Goal: Information Seeking & Learning: Check status

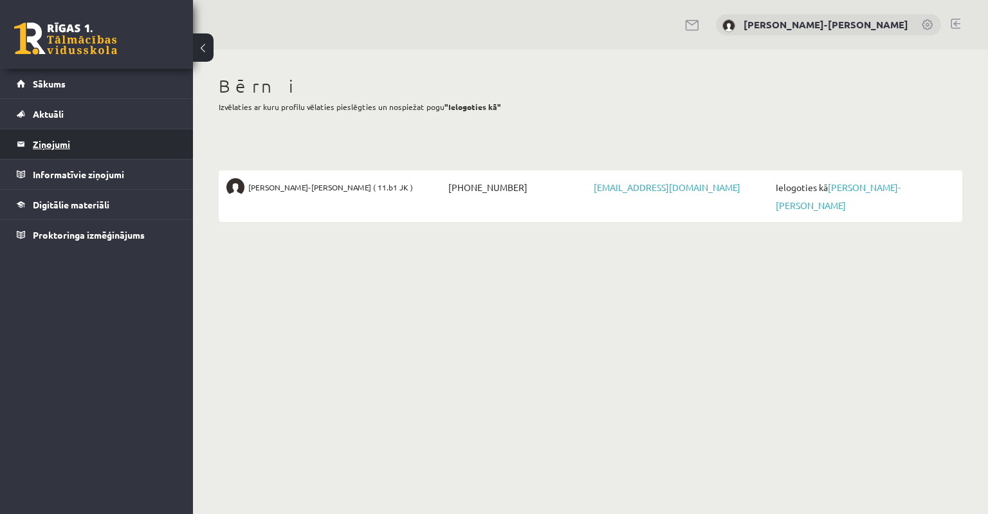
click at [57, 147] on legend "Ziņojumi 0" at bounding box center [105, 144] width 144 height 30
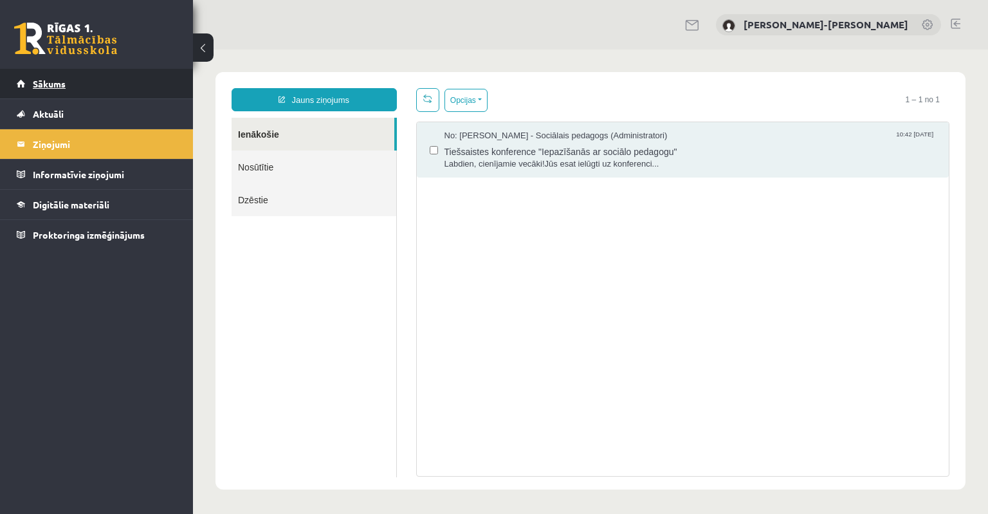
click at [42, 76] on link "Sākums" at bounding box center [97, 84] width 160 height 30
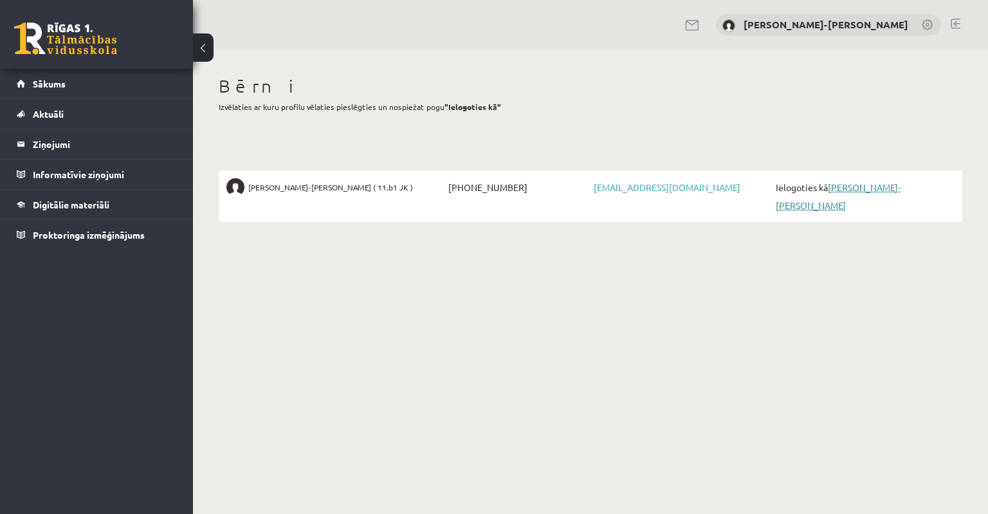
click at [851, 191] on link "[PERSON_NAME]-[PERSON_NAME]" at bounding box center [838, 196] width 125 height 30
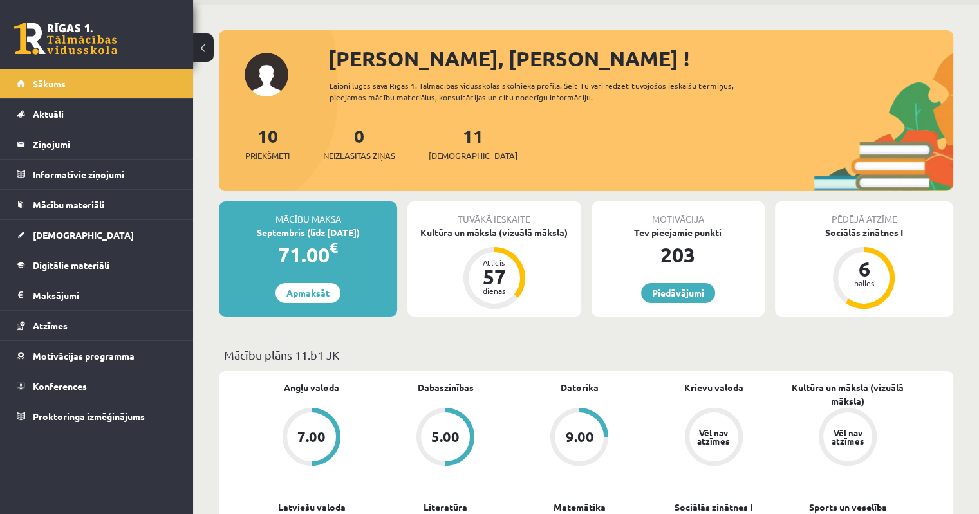
scroll to position [81, 0]
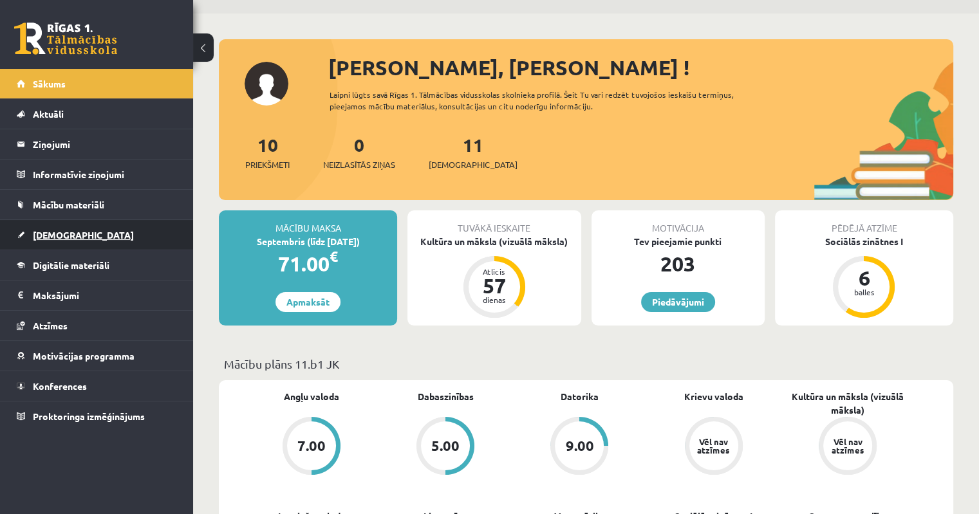
click at [44, 236] on span "[DEMOGRAPHIC_DATA]" at bounding box center [83, 235] width 101 height 12
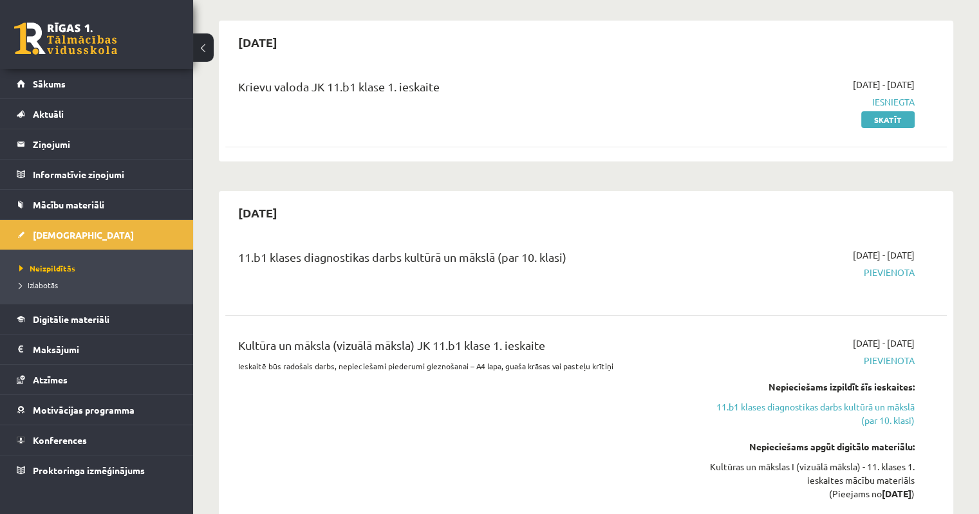
scroll to position [257, 0]
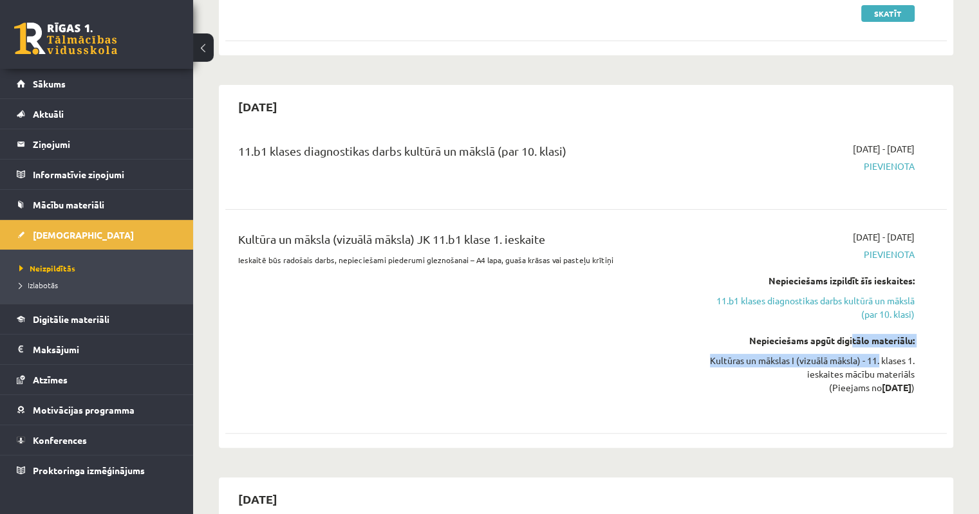
drag, startPoint x: 877, startPoint y: 350, endPoint x: 836, endPoint y: 335, distance: 44.0
click at [838, 335] on div "Nepieciešams apgūt digitālo materiālu: Kultūras un mākslas I (vizuālā māksla) -…" at bounding box center [808, 364] width 212 height 60
click at [835, 338] on div "Nepieciešams apgūt digitālo materiālu:" at bounding box center [808, 341] width 212 height 14
drag, startPoint x: 753, startPoint y: 353, endPoint x: 900, endPoint y: 334, distance: 148.0
click at [863, 347] on div "Nepieciešams apgūt digitālo materiālu: Kultūras un mākslas I (vizuālā māksla) -…" at bounding box center [808, 364] width 212 height 60
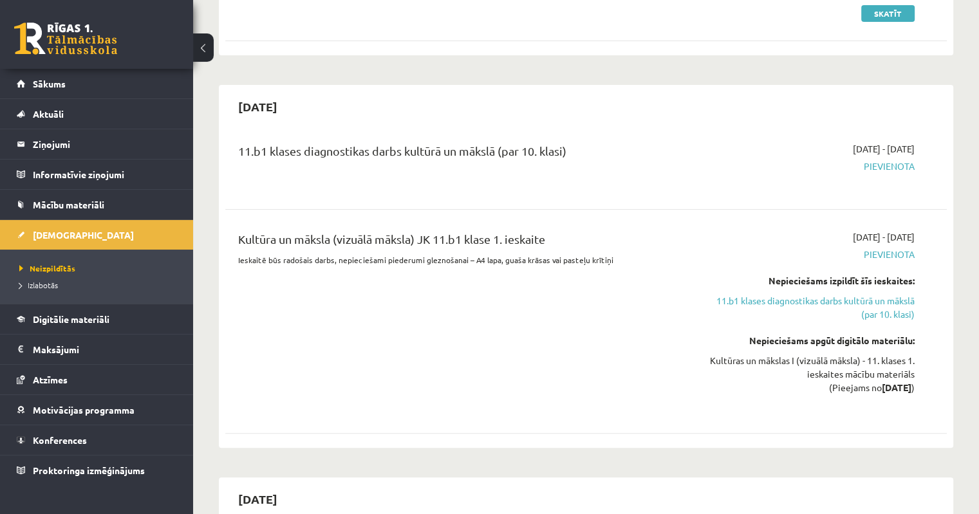
drag, startPoint x: 900, startPoint y: 337, endPoint x: 864, endPoint y: 361, distance: 42.7
click at [898, 338] on div "Nepieciešams apgūt digitālo materiālu:" at bounding box center [808, 341] width 212 height 14
drag, startPoint x: 854, startPoint y: 367, endPoint x: 798, endPoint y: 336, distance: 64.2
click at [820, 357] on div "Kultūras un mākslas I (vizuālā māksla) - 11. klases 1. ieskaites mācību materiā…" at bounding box center [808, 374] width 212 height 41
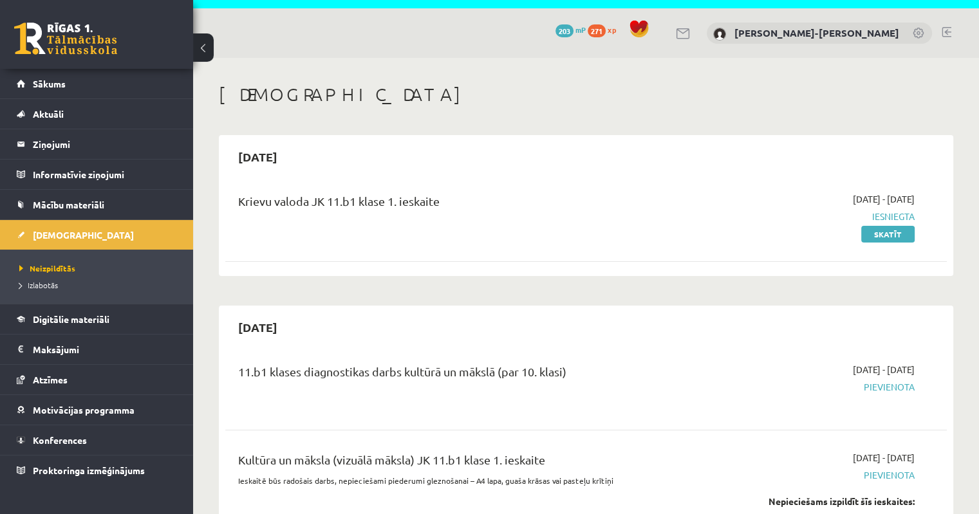
scroll to position [0, 0]
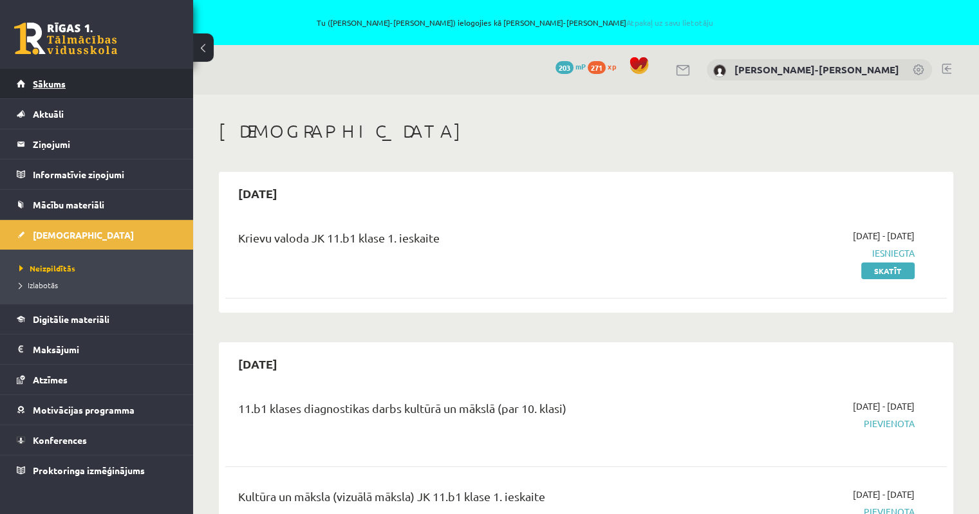
click at [68, 79] on link "Sākums" at bounding box center [97, 84] width 160 height 30
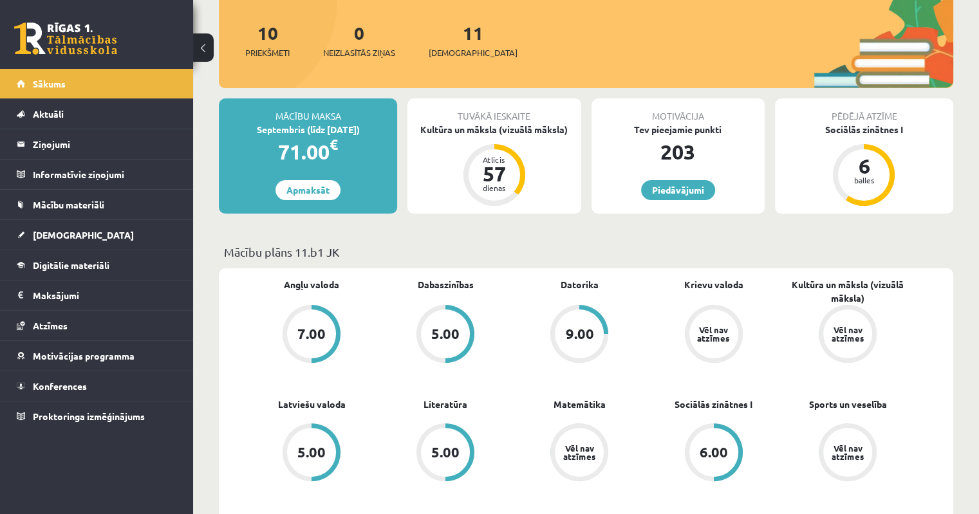
scroll to position [257, 0]
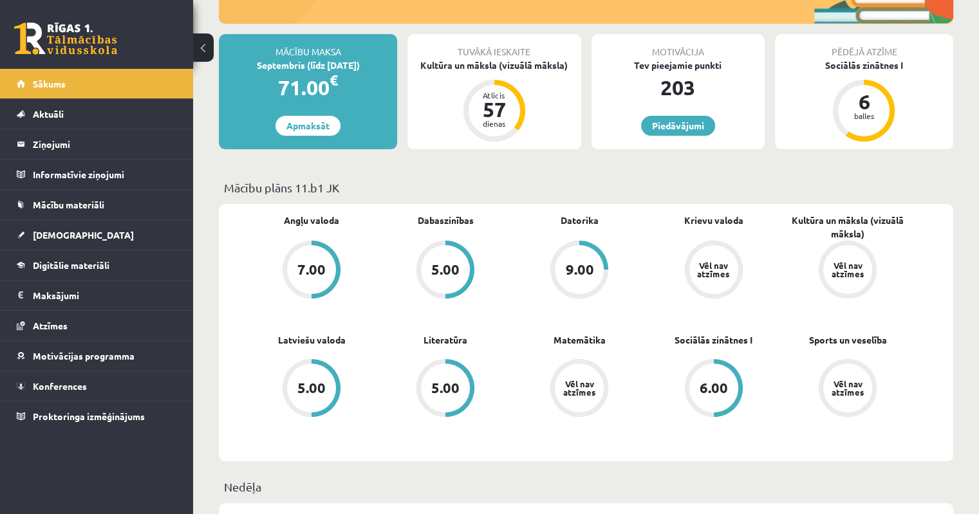
click at [578, 282] on div "9.00" at bounding box center [579, 269] width 49 height 49
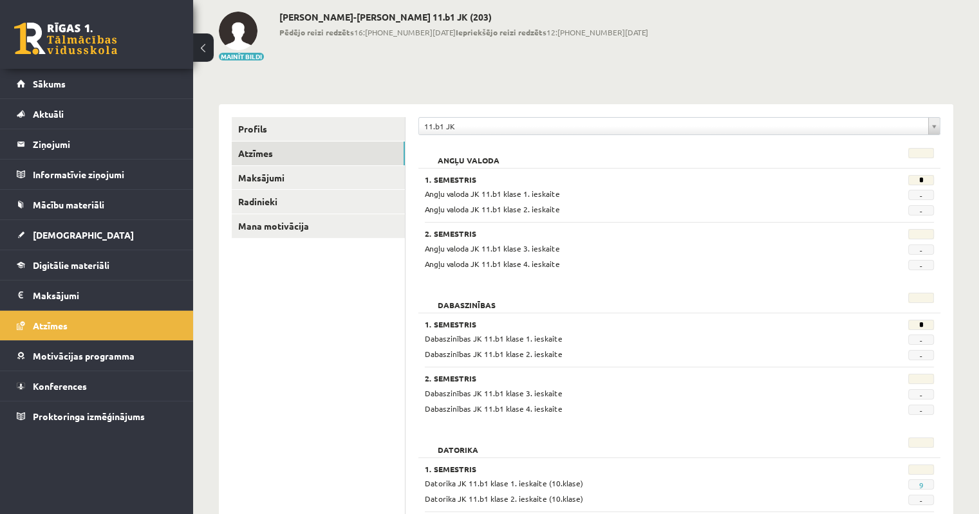
scroll to position [60, 0]
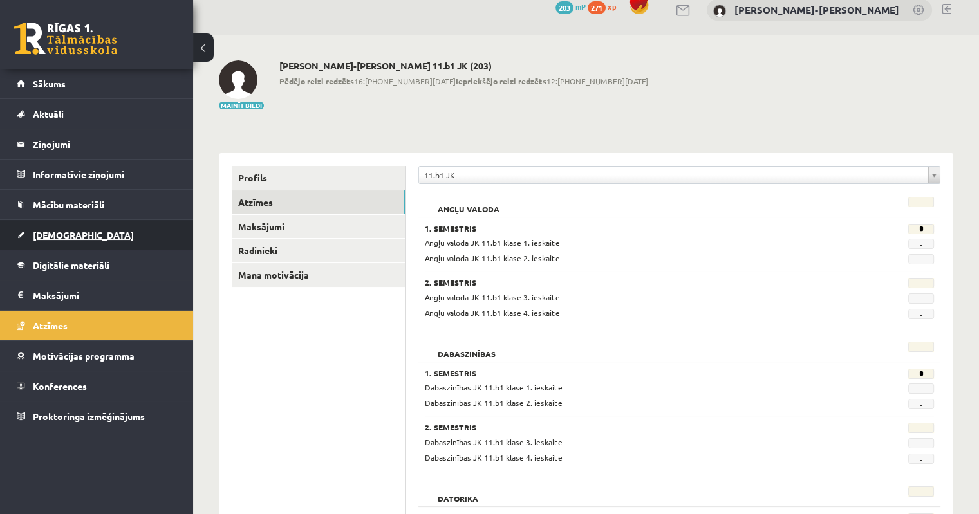
click at [60, 236] on span "[DEMOGRAPHIC_DATA]" at bounding box center [83, 235] width 101 height 12
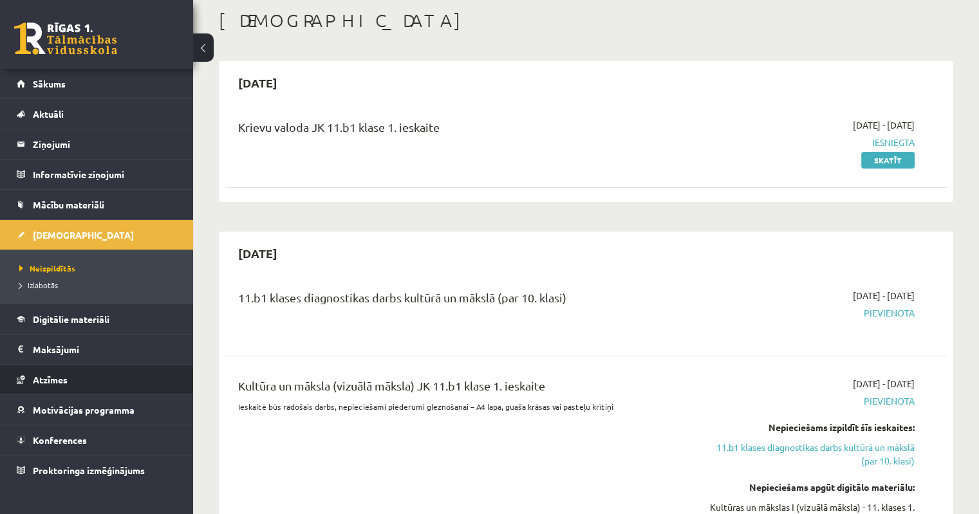
scroll to position [189, 0]
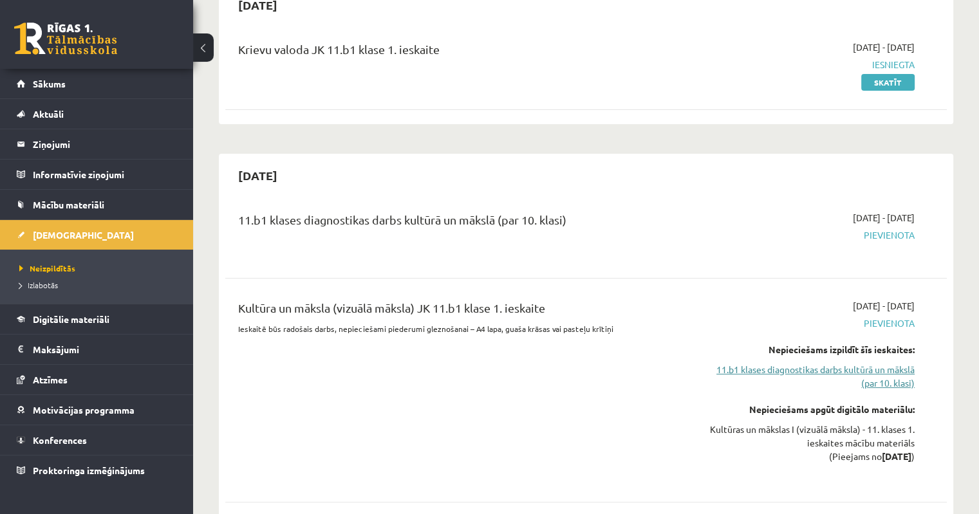
click at [868, 370] on link "11.b1 klases diagnostikas darbs kultūrā un mākslā (par 10. klasi)" at bounding box center [808, 376] width 212 height 27
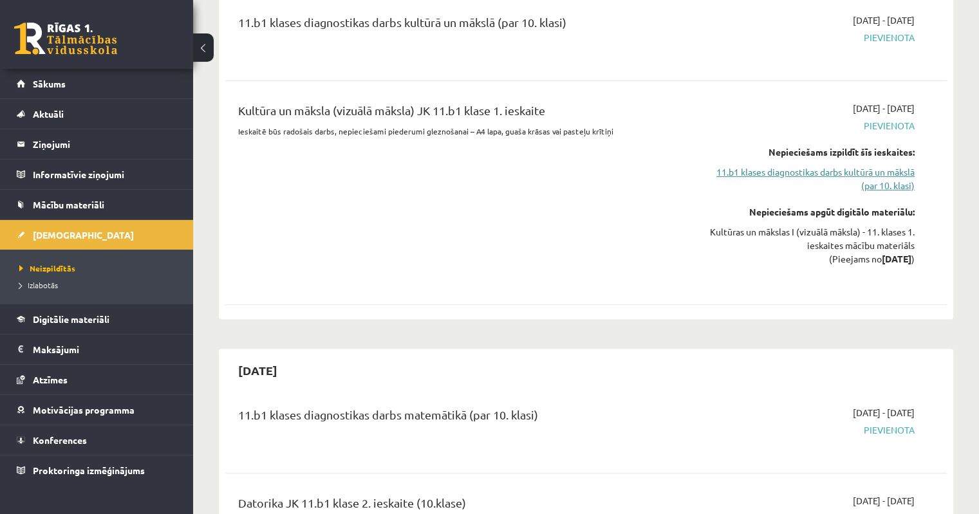
click at [825, 172] on link "11.b1 klases diagnostikas darbs kultūrā un mākslā (par 10. klasi)" at bounding box center [808, 178] width 212 height 27
click at [871, 187] on link "11.b1 klases diagnostikas darbs kultūrā un mākslā (par 10. klasi)" at bounding box center [808, 178] width 212 height 27
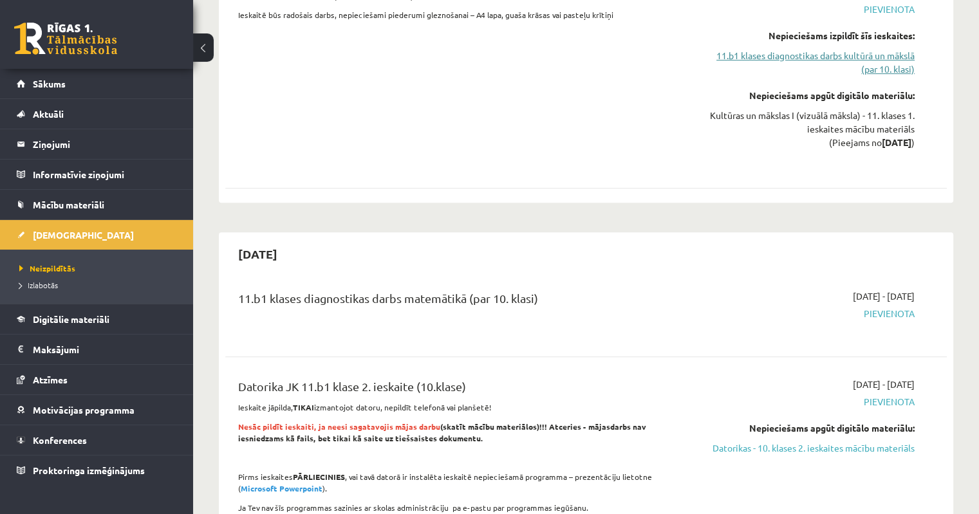
scroll to position [515, 0]
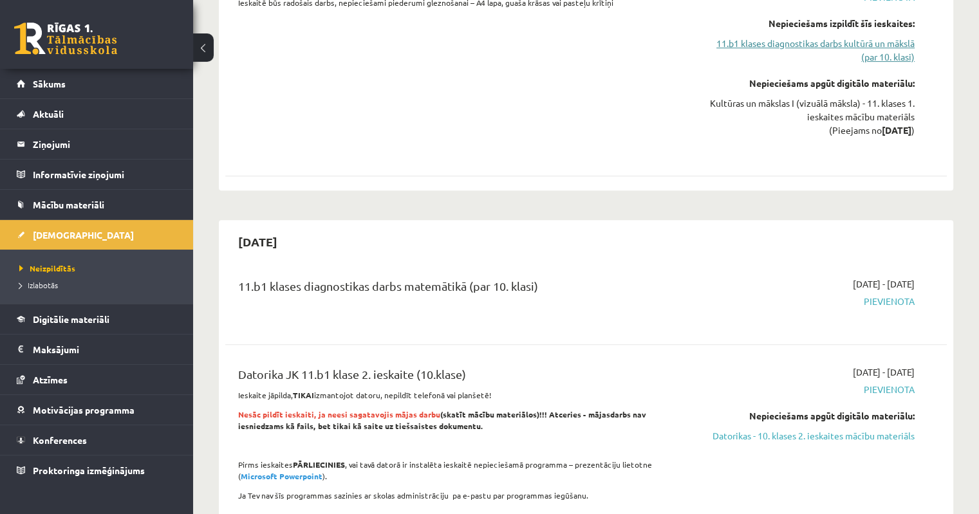
click at [867, 45] on link "11.b1 klases diagnostikas darbs kultūrā un mākslā (par 10. klasi)" at bounding box center [808, 50] width 212 height 27
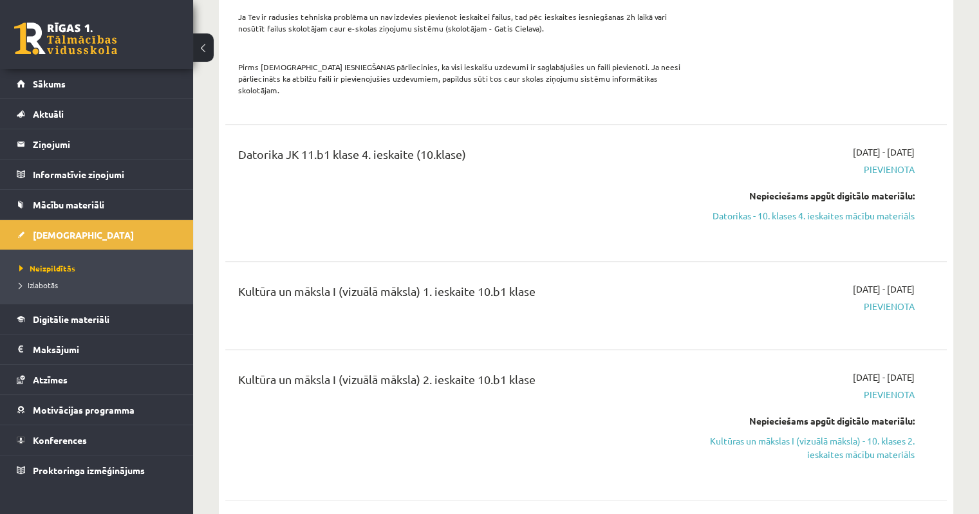
scroll to position [1351, 0]
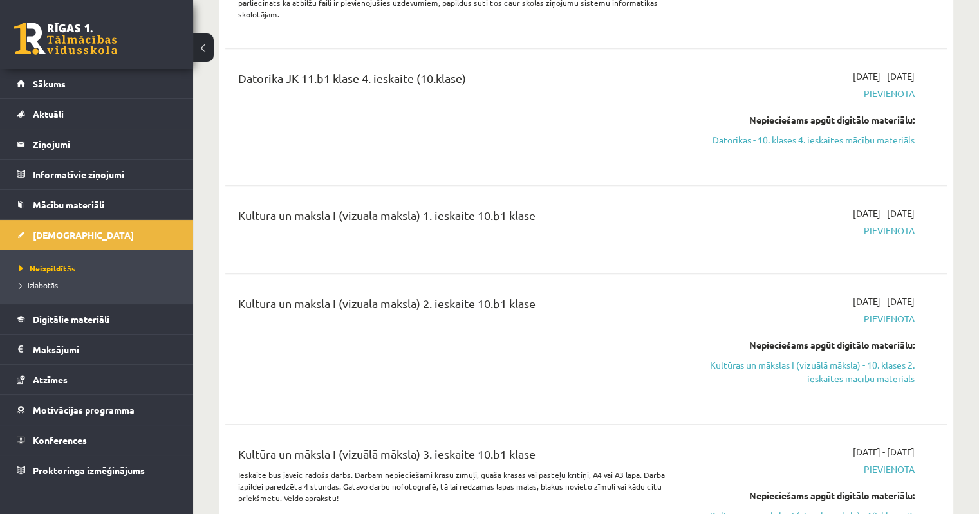
click at [881, 224] on span "Pievienota" at bounding box center [808, 231] width 212 height 14
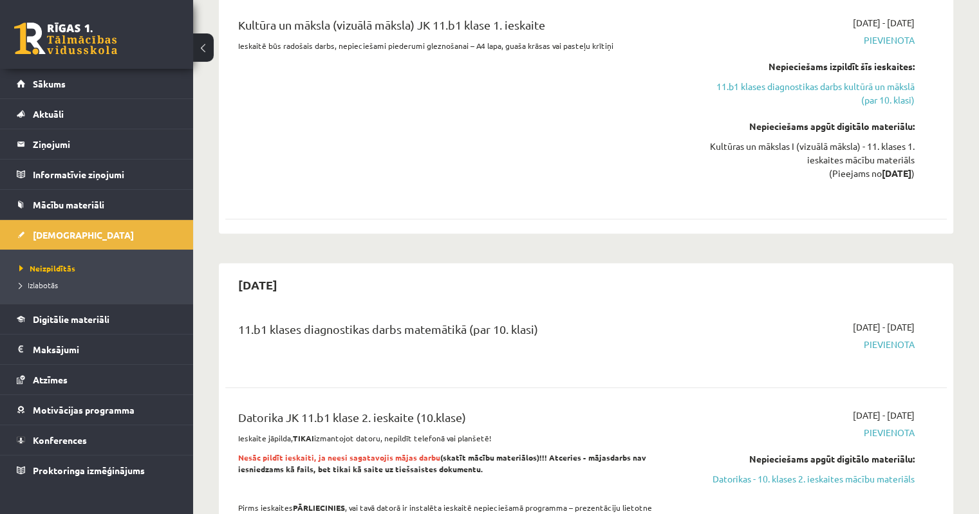
scroll to position [386, 0]
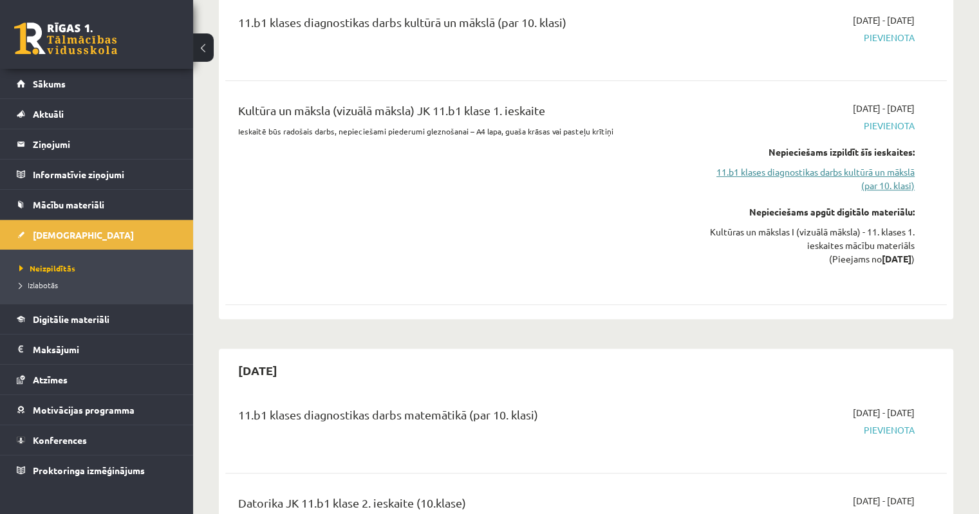
click at [889, 175] on link "11.b1 klases diagnostikas darbs kultūrā un mākslā (par 10. klasi)" at bounding box center [808, 178] width 212 height 27
click at [880, 171] on link "11.b1 klases diagnostikas darbs kultūrā un mākslā (par 10. klasi)" at bounding box center [808, 178] width 212 height 27
click at [824, 172] on link "11.b1 klases diagnostikas darbs kultūrā un mākslā (par 10. klasi)" at bounding box center [808, 178] width 212 height 27
click at [878, 176] on link "11.b1 klases diagnostikas darbs kultūrā un mākslā (par 10. klasi)" at bounding box center [808, 178] width 212 height 27
click at [878, 171] on link "11.b1 klases diagnostikas darbs kultūrā un mākslā (par 10. klasi)" at bounding box center [808, 178] width 212 height 27
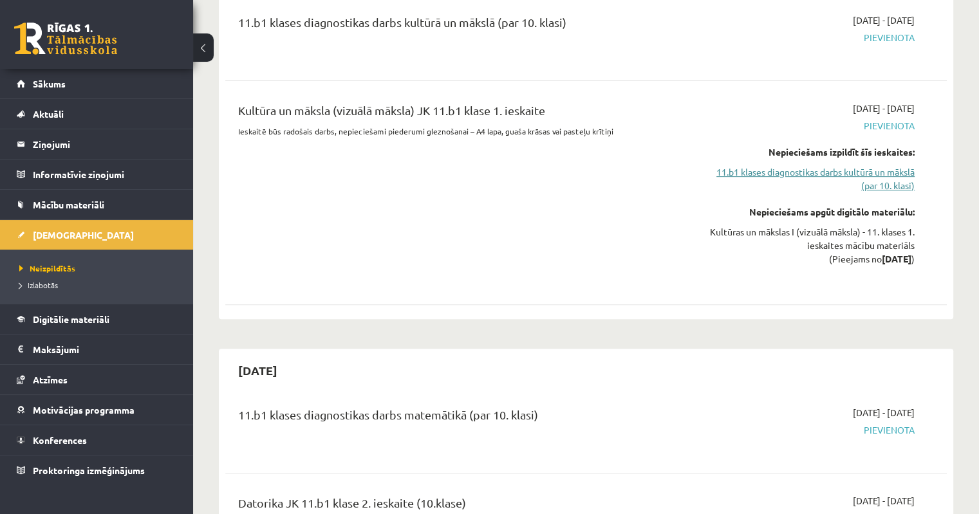
click at [877, 172] on link "11.b1 klases diagnostikas darbs kultūrā un mākslā (par 10. klasi)" at bounding box center [808, 178] width 212 height 27
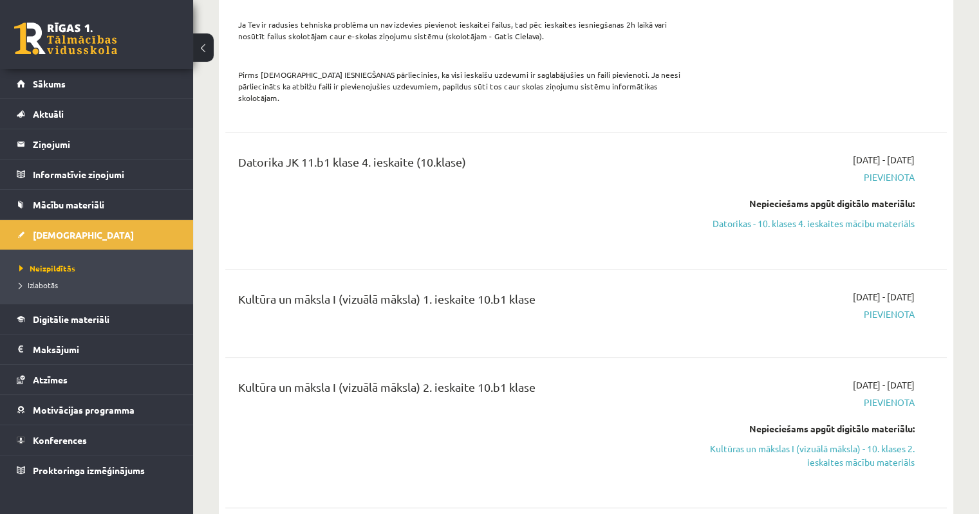
scroll to position [1287, 0]
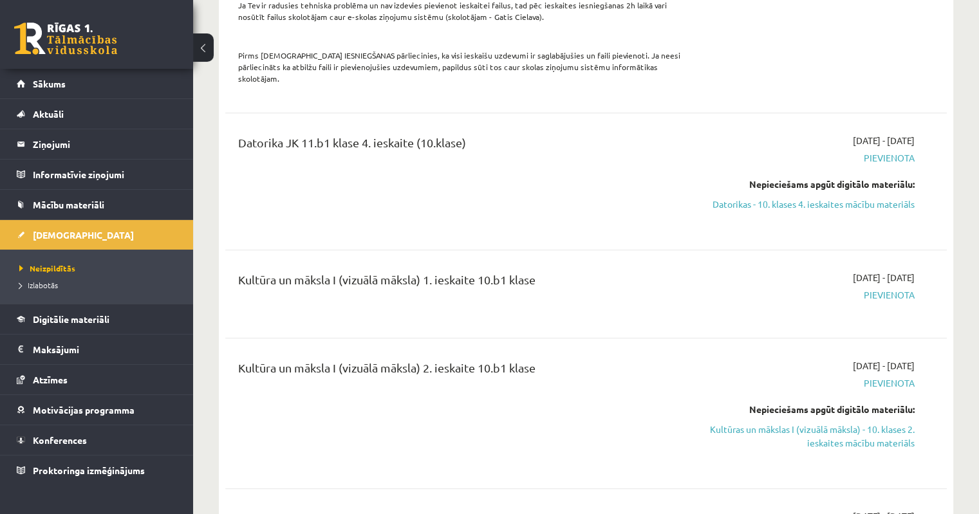
click at [891, 288] on span "Pievienota" at bounding box center [808, 295] width 212 height 14
click at [658, 310] on div "Kultūra un māksla I (vizuālā māksla) 1. ieskaite 10.b1 klase 2025-09-01 - 2025-…" at bounding box center [585, 294] width 721 height 72
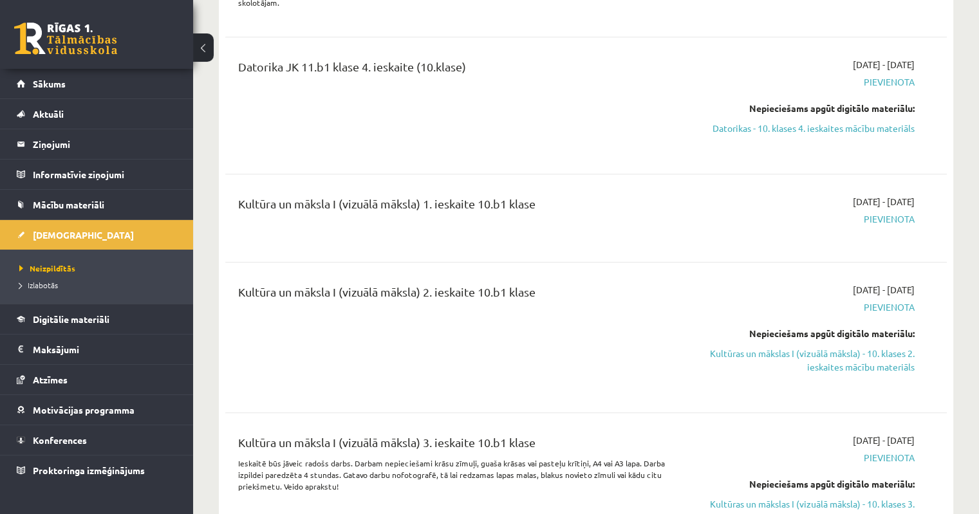
scroll to position [1480, 0]
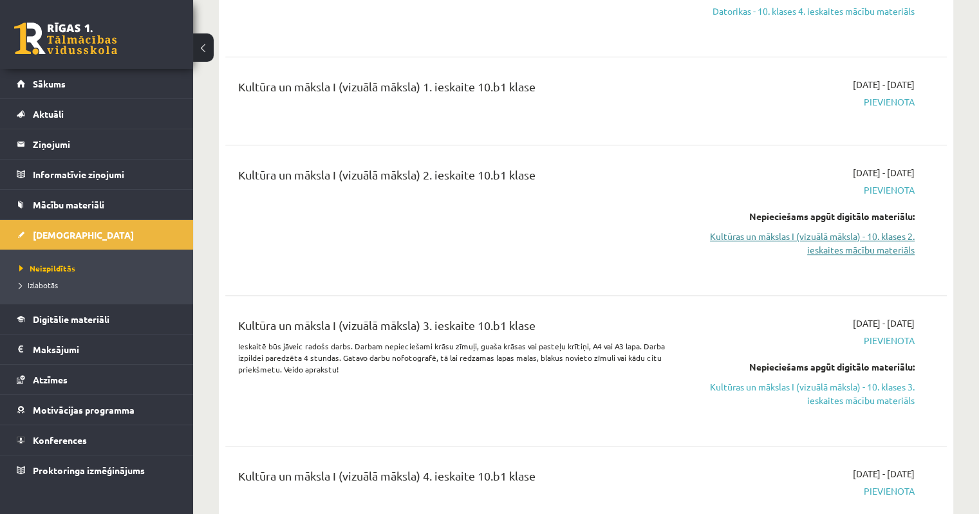
click at [827, 234] on link "Kultūras un mākslas I (vizuālā māksla) - 10. klases 2. ieskaites mācību materiā…" at bounding box center [808, 243] width 212 height 27
click at [55, 281] on span "Izlabotās" at bounding box center [38, 285] width 39 height 10
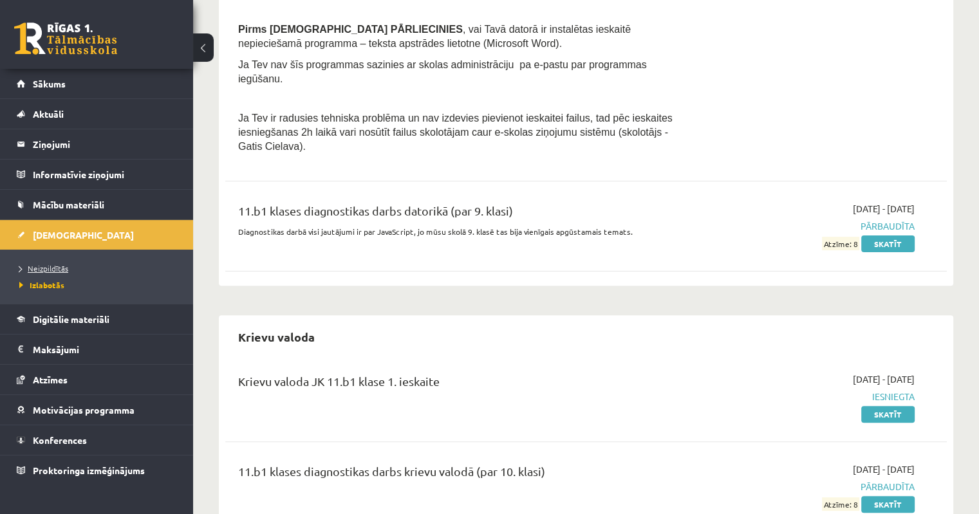
scroll to position [199, 0]
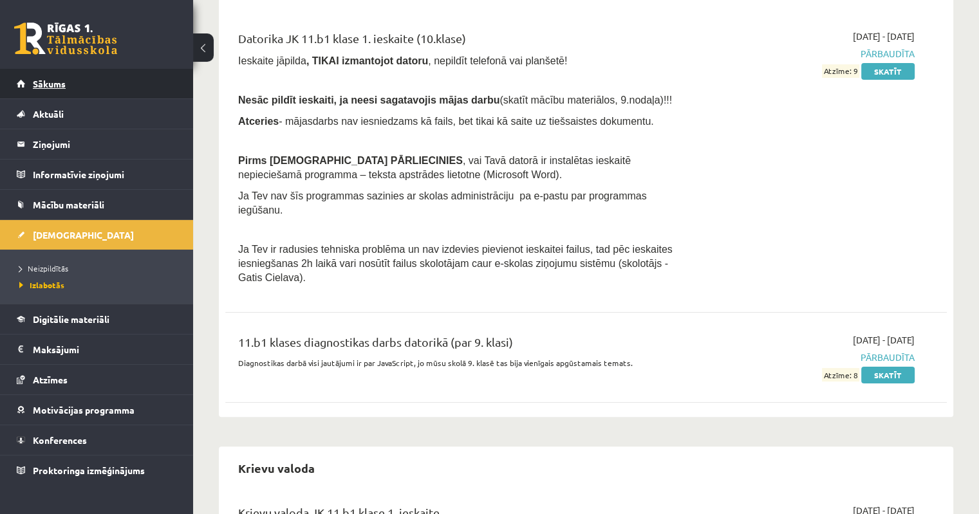
click at [80, 81] on link "Sākums" at bounding box center [97, 84] width 160 height 30
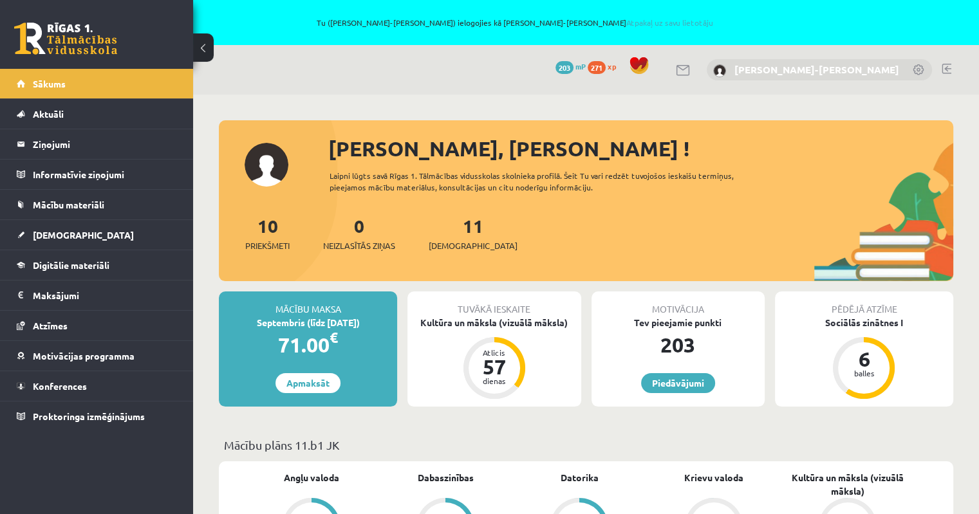
click at [806, 69] on link "[PERSON_NAME]-[PERSON_NAME]" at bounding box center [816, 69] width 165 height 13
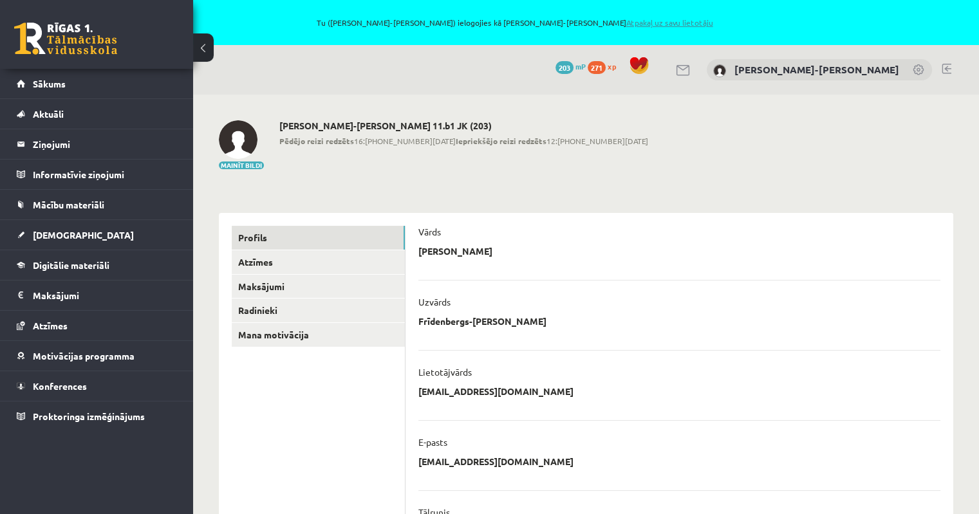
click at [640, 24] on link "Atpakaļ uz savu lietotāju" at bounding box center [668, 22] width 87 height 10
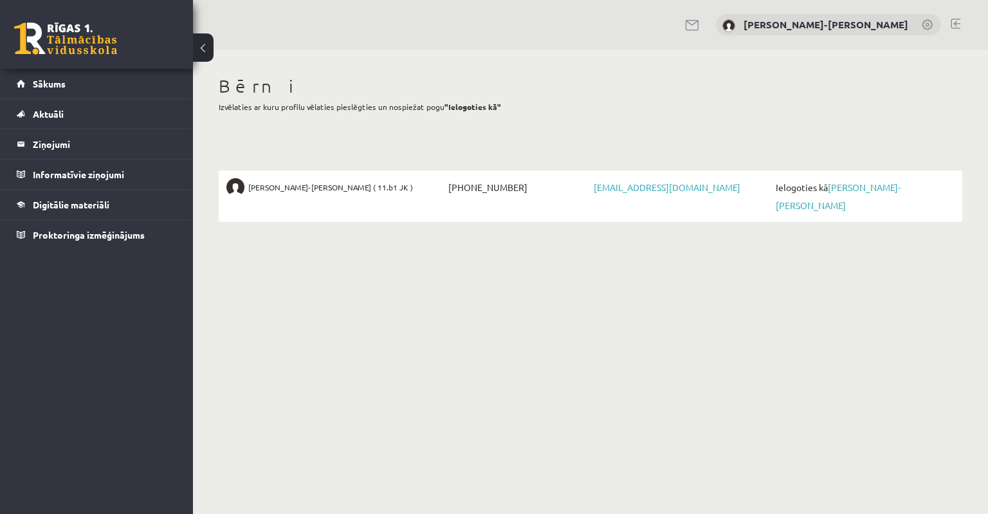
click at [955, 23] on link at bounding box center [956, 24] width 10 height 10
click at [956, 19] on link at bounding box center [956, 24] width 10 height 10
